Goal: Task Accomplishment & Management: Complete application form

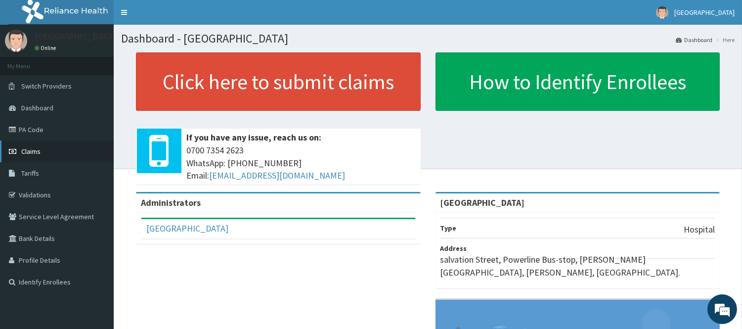
click at [50, 150] on link "Claims" at bounding box center [57, 151] width 114 height 22
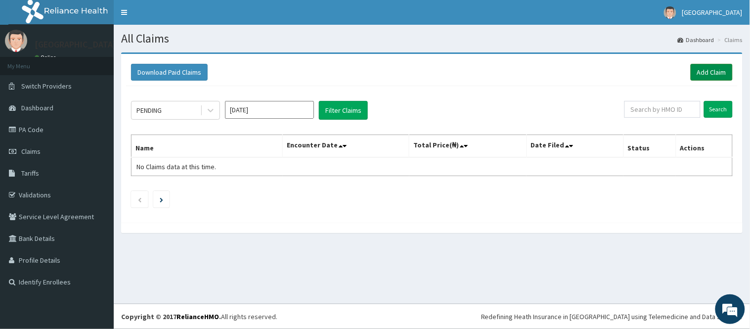
click at [715, 72] on link "Add Claim" at bounding box center [711, 72] width 42 height 17
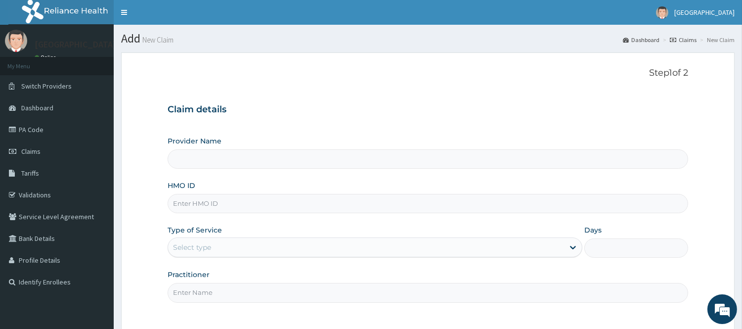
type input "[GEOGRAPHIC_DATA]"
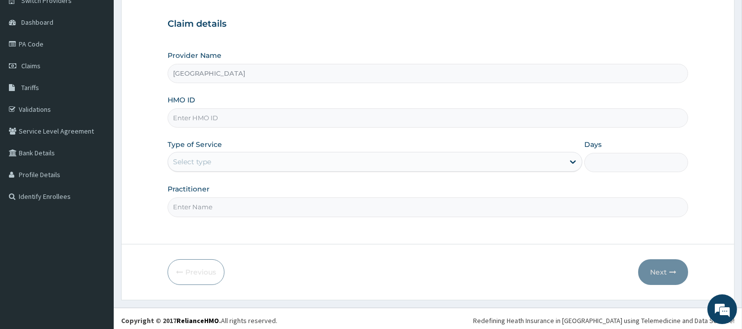
scroll to position [89, 0]
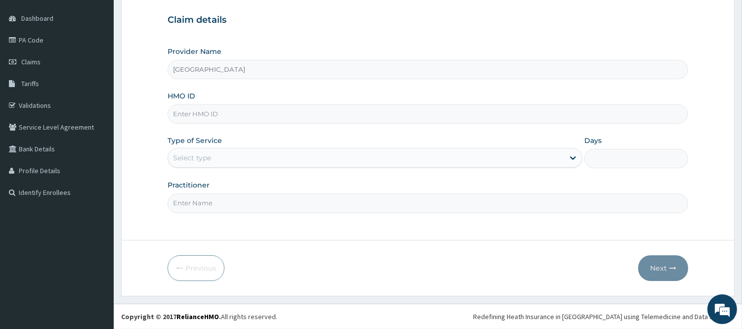
click at [403, 120] on input "HMO ID" at bounding box center [428, 113] width 520 height 19
type input "RMN/10021/D"
click at [305, 161] on div "Select type" at bounding box center [366, 158] width 396 height 16
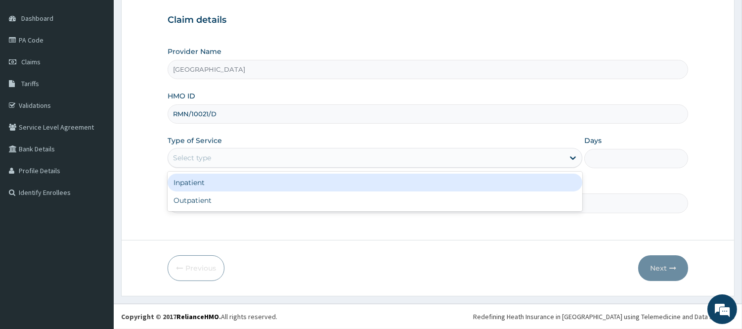
click at [282, 189] on div "Inpatient" at bounding box center [375, 182] width 415 height 18
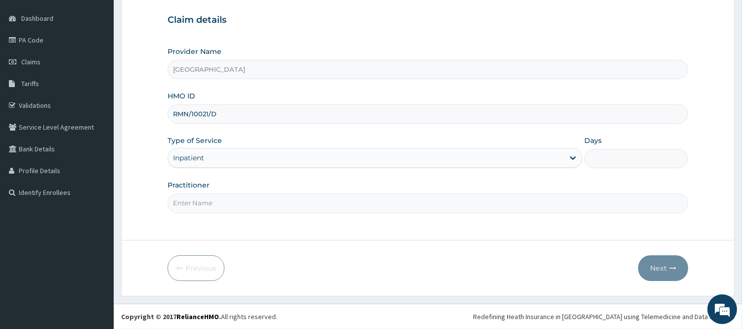
click at [238, 207] on input "Practitioner" at bounding box center [428, 202] width 520 height 19
type input "DR. DIKE"
click at [614, 159] on input "Days" at bounding box center [636, 158] width 104 height 19
type input "2"
click at [655, 266] on button "Next" at bounding box center [663, 268] width 50 height 26
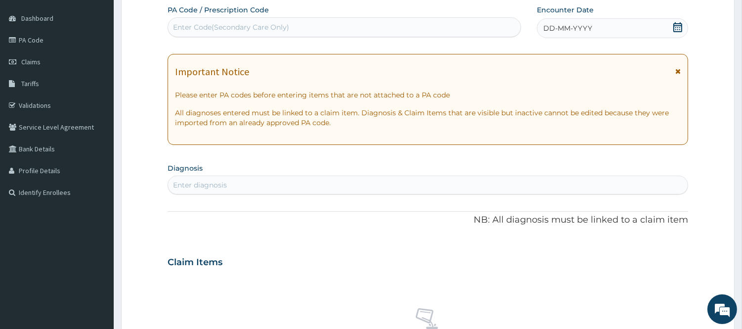
click at [383, 23] on div "Enter Code(Secondary Care Only)" at bounding box center [344, 27] width 352 height 16
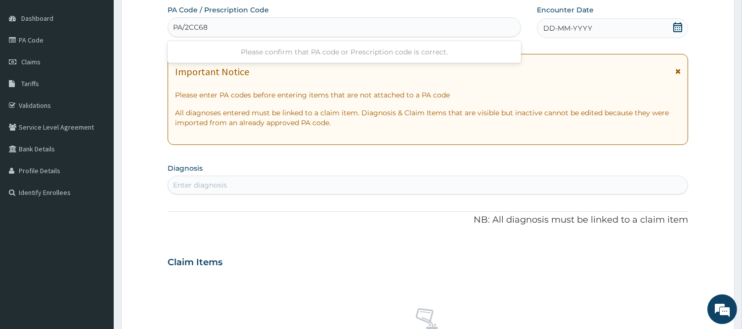
type input "PA/2CC686"
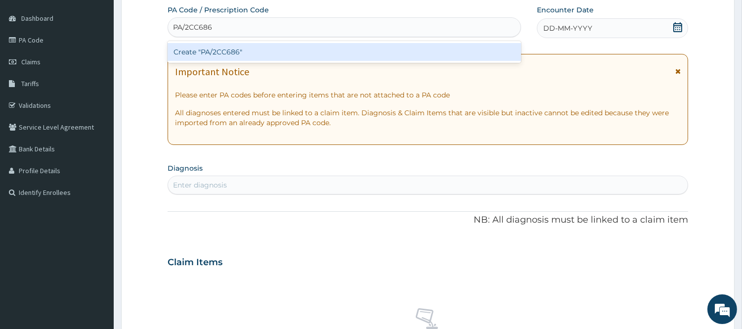
click at [383, 50] on div "Create "PA/2CC686"" at bounding box center [344, 52] width 353 height 18
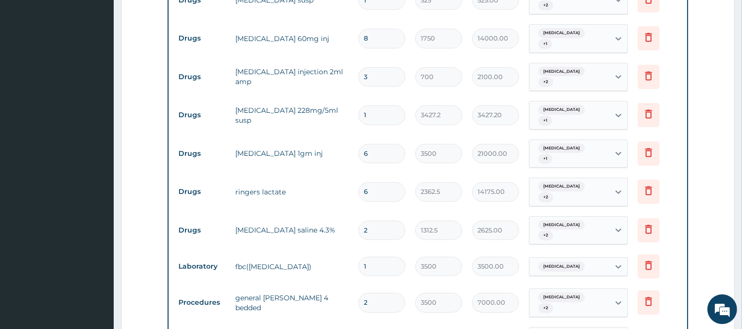
scroll to position [414, 0]
click at [375, 181] on input "6" at bounding box center [381, 190] width 47 height 19
type input "0.00"
type input "2"
type input "4725.00"
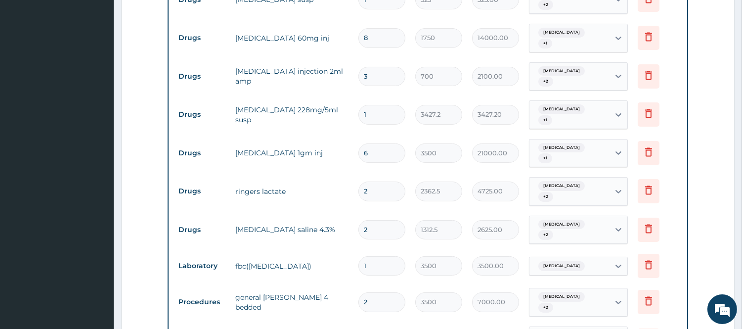
type input "0"
type input "0.00"
type input "1"
type input "2362.50"
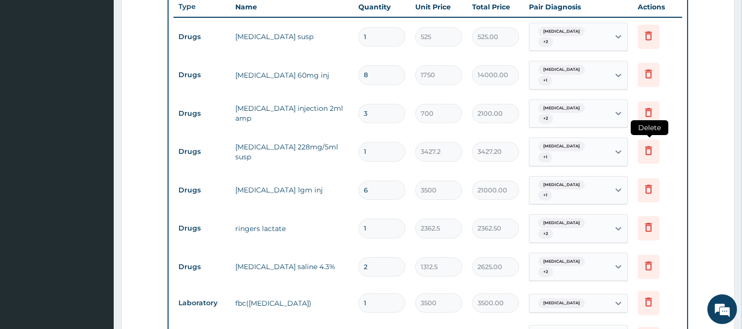
scroll to position [377, 0]
type input "1"
click at [648, 144] on icon at bounding box center [648, 150] width 12 height 12
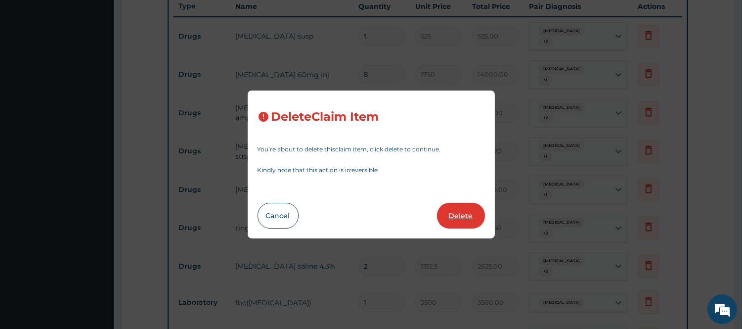
click at [460, 210] on button "Delete" at bounding box center [461, 216] width 48 height 26
type input "6"
type input "3500"
type input "21000.00"
type input "1"
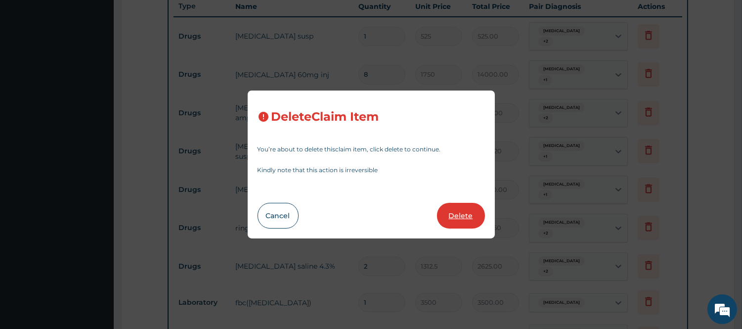
type input "2362.5"
type input "2362.50"
type input "2"
type input "1312.5"
type input "2625.00"
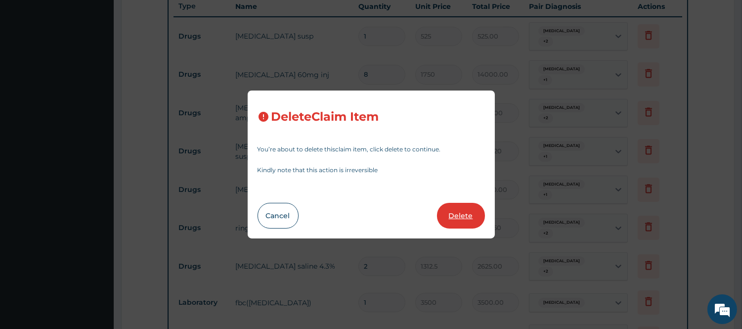
type input "1"
type input "3500"
type input "3500.00"
type input "2"
type input "7000.00"
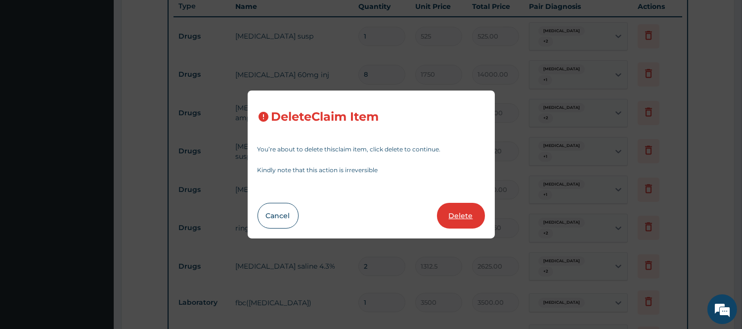
type input "3000"
type input "6000.00"
type input "1"
type input "1000"
type input "1000.00"
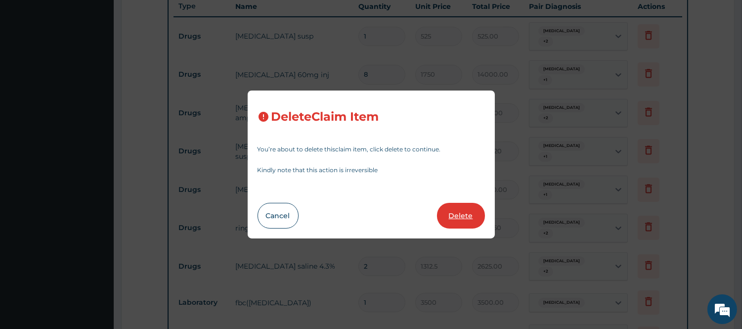
type input "3000"
type input "3000.00"
type input "4000"
type input "4000.00"
type input "1500"
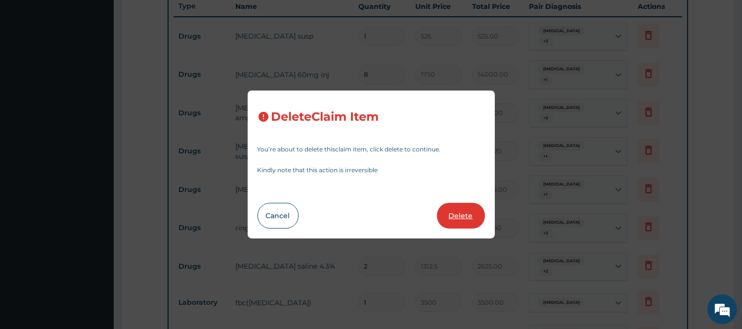
type input "1500.00"
type input "5000"
type input "5000.00"
type input "1000"
type input "1000.00"
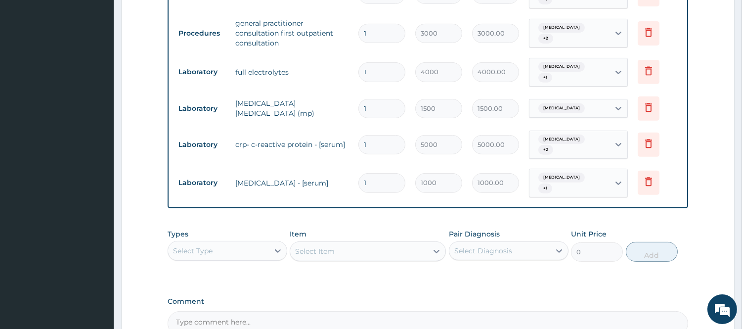
scroll to position [761, 0]
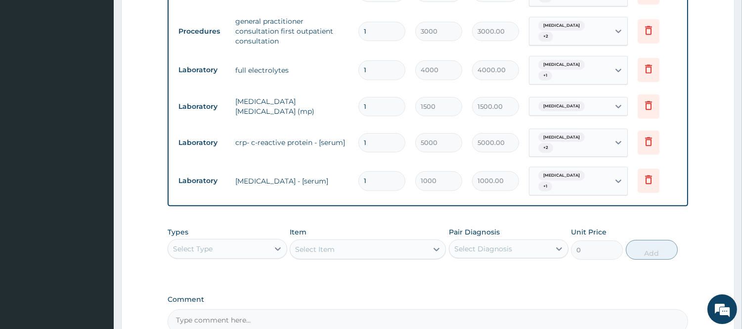
click at [267, 241] on div "Select Type" at bounding box center [218, 249] width 101 height 16
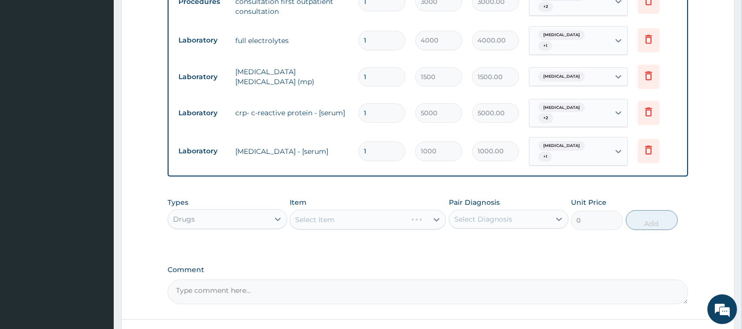
scroll to position [798, 0]
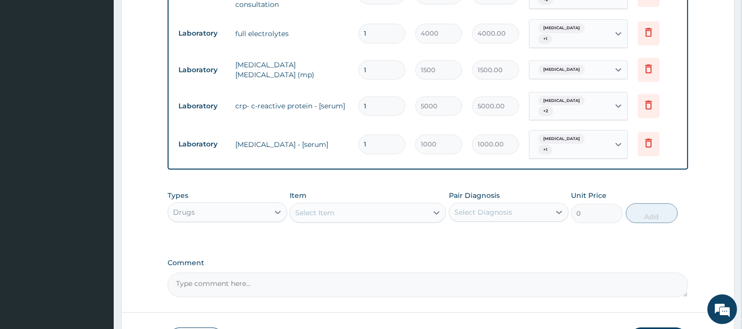
click at [380, 205] on div "Select Item" at bounding box center [358, 213] width 137 height 16
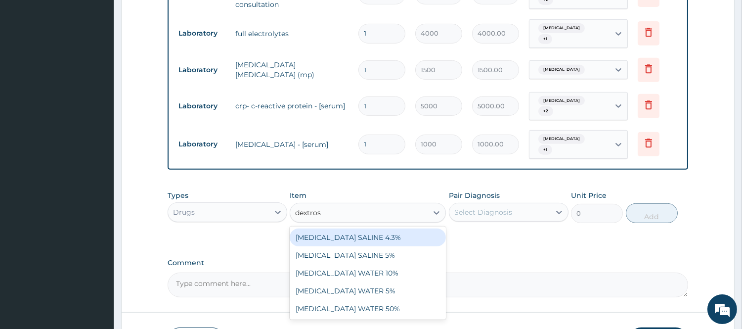
type input "dextrose"
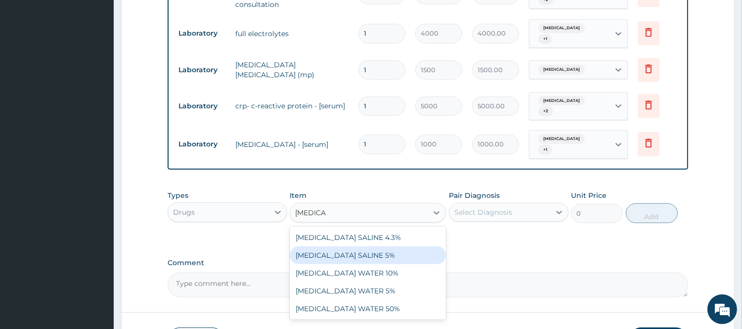
click at [369, 246] on div "DEXTROSE SALINE 5%" at bounding box center [368, 255] width 156 height 18
type input "1312.5"
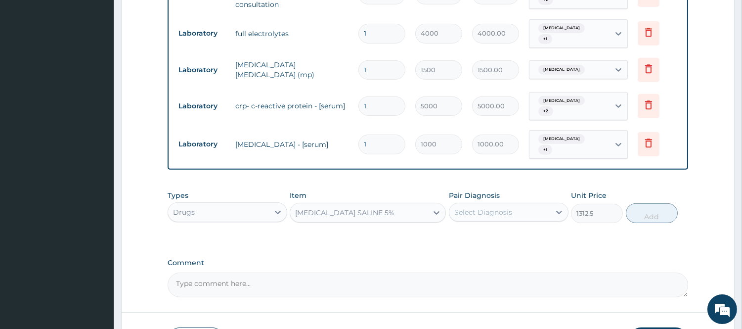
click at [545, 204] on div "Select Diagnosis" at bounding box center [499, 212] width 101 height 16
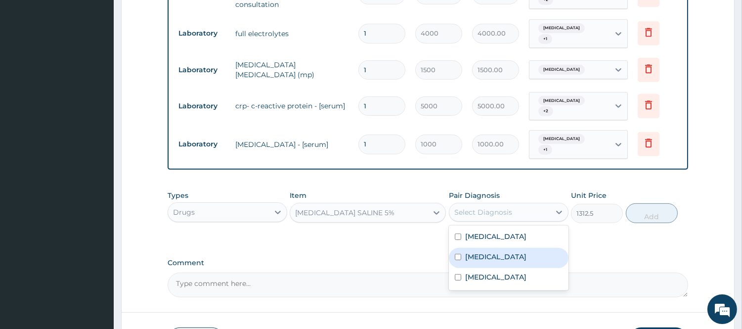
click at [522, 248] on div "Sepsis" at bounding box center [509, 258] width 120 height 20
checkbox input "true"
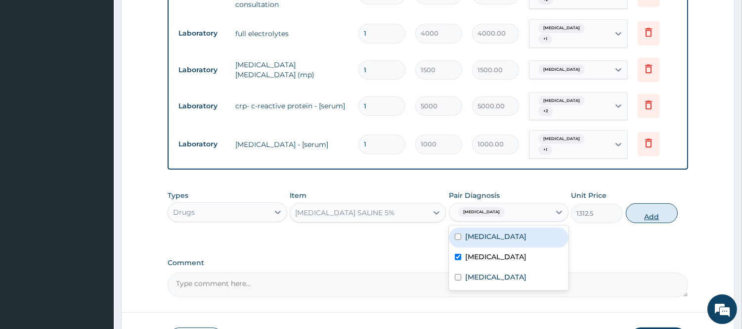
click at [649, 203] on button "Add" at bounding box center [652, 213] width 52 height 20
type input "0"
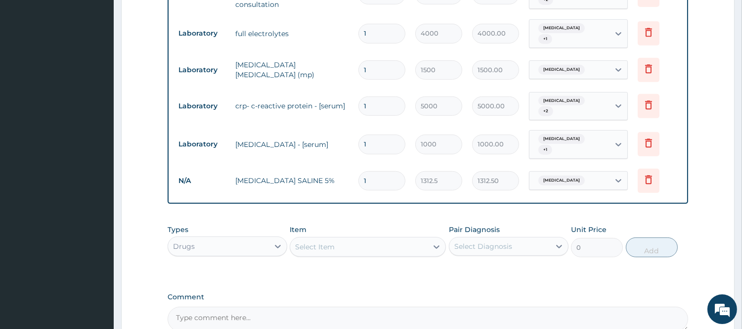
click at [328, 242] on div "Select Item" at bounding box center [315, 247] width 40 height 10
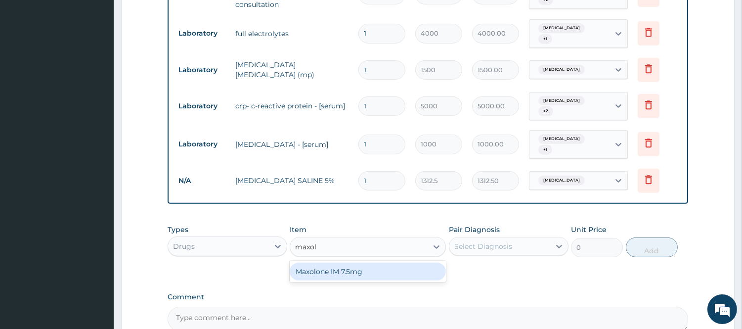
type input "maxolo"
click at [338, 262] on div "Maxolone IM 7.5mg" at bounding box center [368, 271] width 156 height 18
type input "1000"
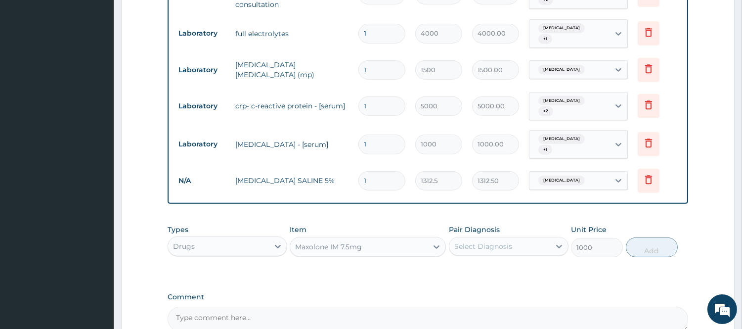
click at [511, 238] on div "Select Diagnosis" at bounding box center [499, 246] width 101 height 16
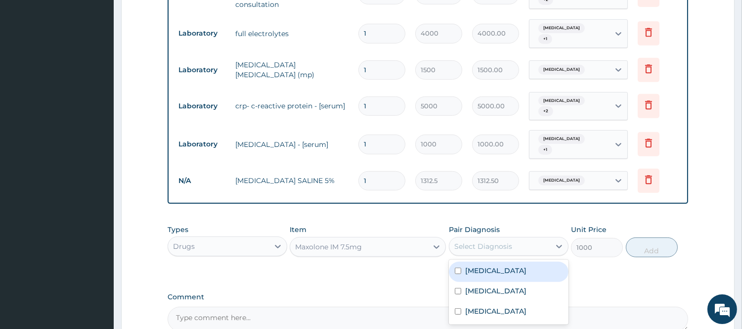
click at [510, 261] on div "Tonsillitis" at bounding box center [509, 271] width 120 height 20
checkbox input "true"
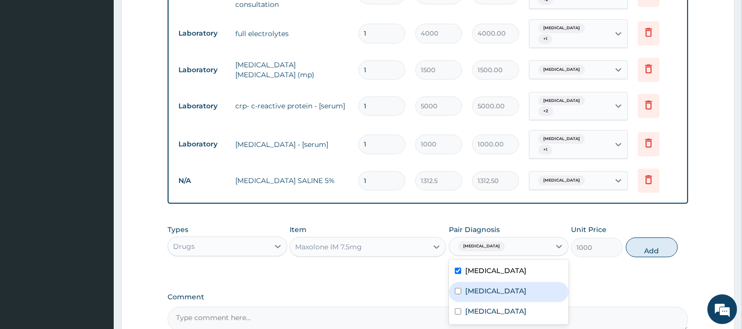
click at [509, 282] on div "Sepsis" at bounding box center [509, 292] width 120 height 20
checkbox input "true"
click at [649, 237] on button "Add" at bounding box center [652, 247] width 52 height 20
type input "0"
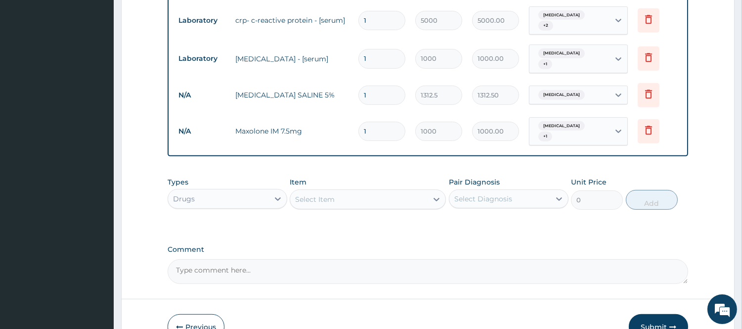
scroll to position [885, 0]
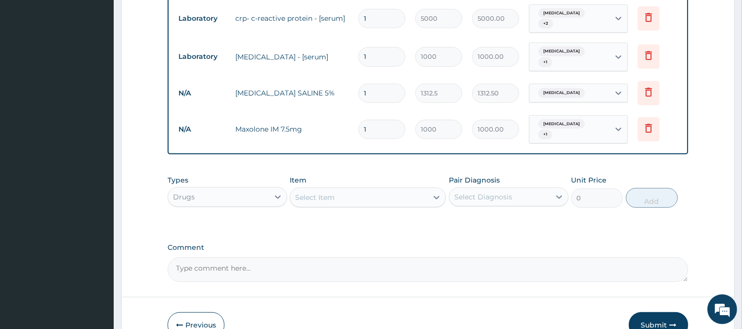
click at [246, 189] on div "Drugs" at bounding box center [218, 197] width 101 height 16
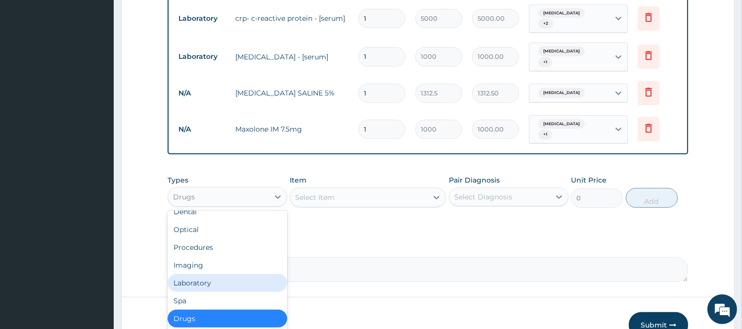
scroll to position [0, 0]
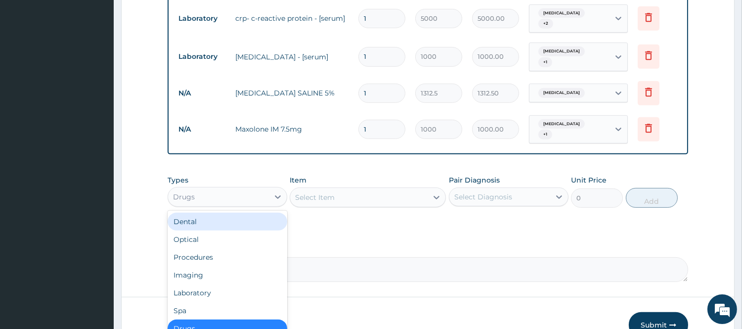
click at [339, 189] on div "Select Item" at bounding box center [358, 197] width 137 height 16
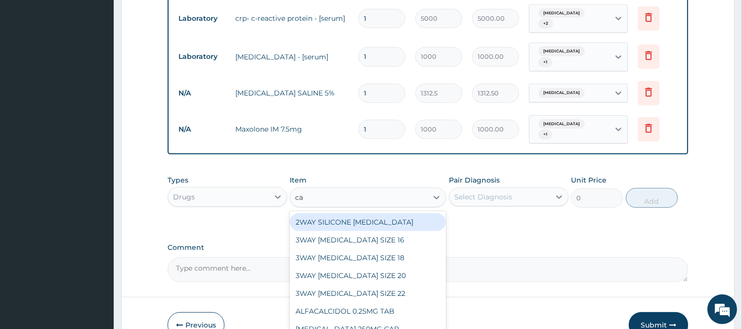
type input "can"
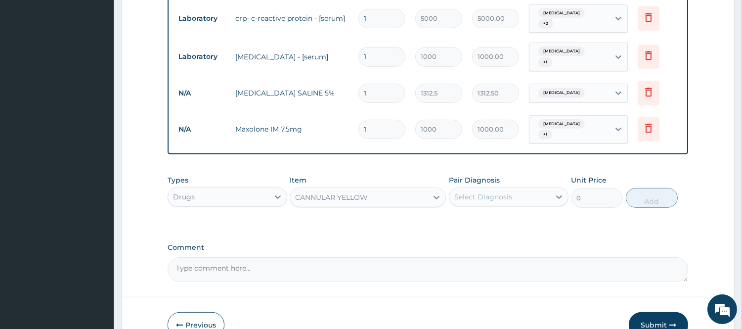
type input "525"
click at [536, 189] on div "Select Diagnosis" at bounding box center [499, 197] width 101 height 16
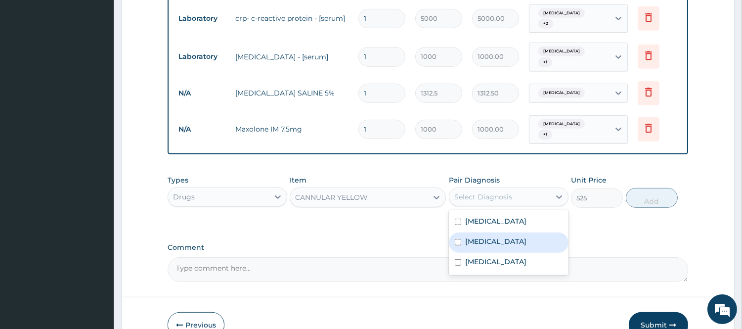
click at [499, 232] on div "Sepsis" at bounding box center [509, 242] width 120 height 20
checkbox input "true"
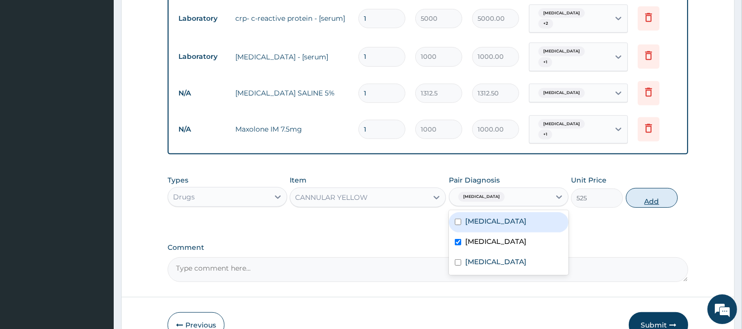
click at [647, 188] on button "Add" at bounding box center [652, 198] width 52 height 20
type input "0"
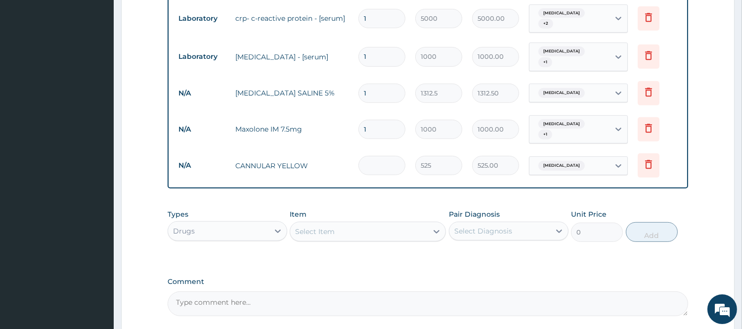
type input "0.00"
type input "2"
type input "1050.00"
type input "2"
click at [347, 223] on div "Select Item" at bounding box center [358, 231] width 137 height 16
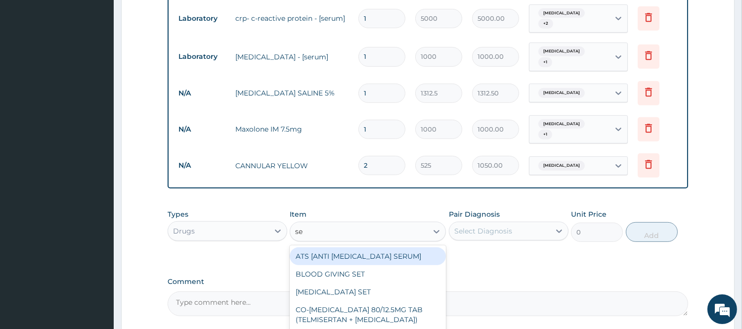
type input "set"
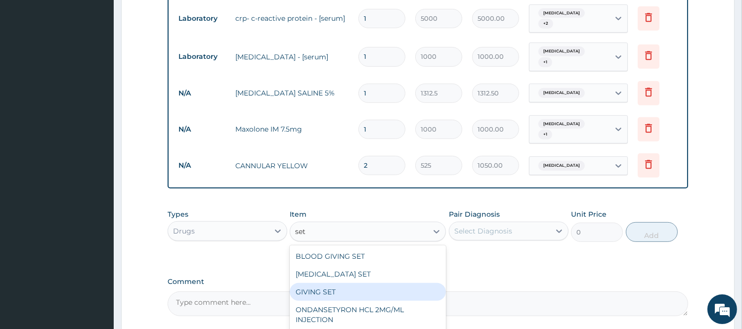
click at [342, 283] on div "GIVING SET" at bounding box center [368, 292] width 156 height 18
type input "525"
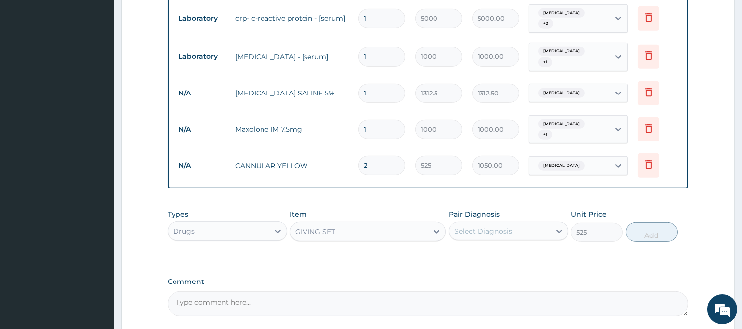
click at [476, 226] on div "Select Diagnosis" at bounding box center [483, 231] width 58 height 10
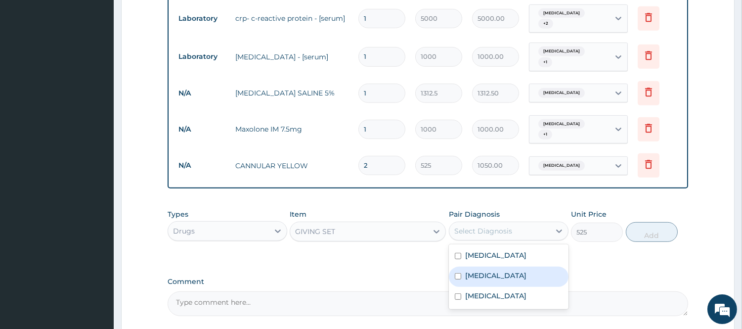
click at [476, 270] on label "Sepsis" at bounding box center [495, 275] width 61 height 10
checkbox input "true"
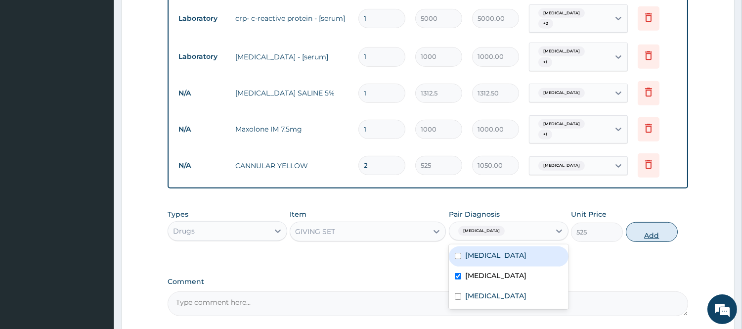
click at [645, 222] on button "Add" at bounding box center [652, 232] width 52 height 20
type input "0"
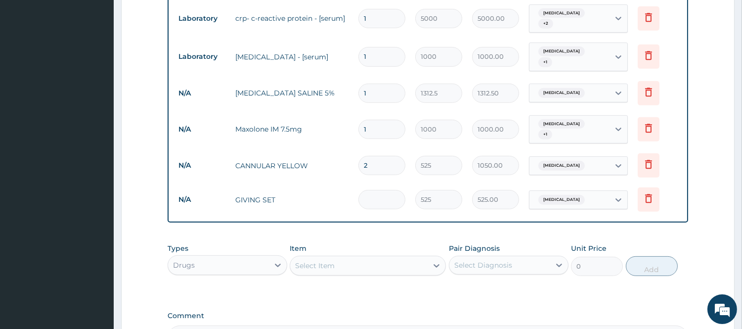
type input "0.00"
type input "2"
type input "1050.00"
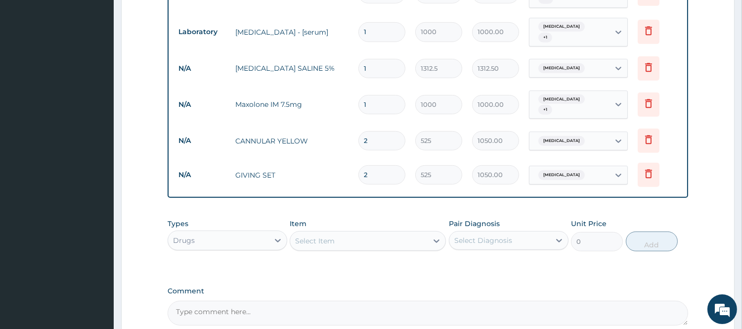
scroll to position [955, 0]
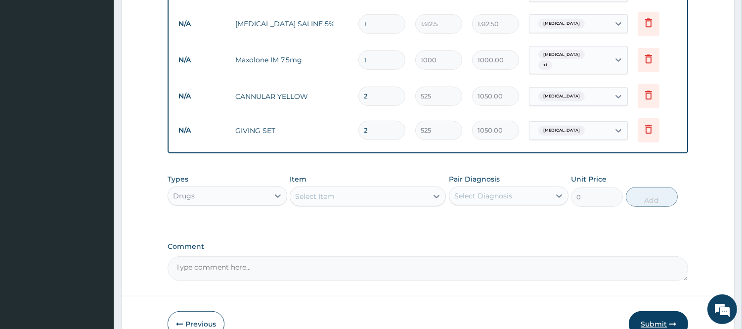
click at [647, 311] on button "Submit" at bounding box center [658, 324] width 59 height 26
